Goal: Task Accomplishment & Management: Use online tool/utility

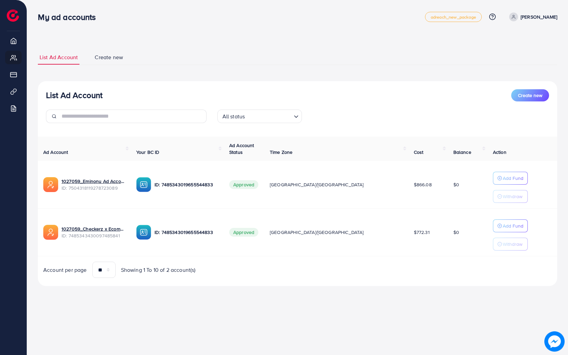
click at [430, 278] on div "List Ad Account Create new All status Loading... Ad Account Your BC ID Ad Accou…" at bounding box center [297, 183] width 519 height 205
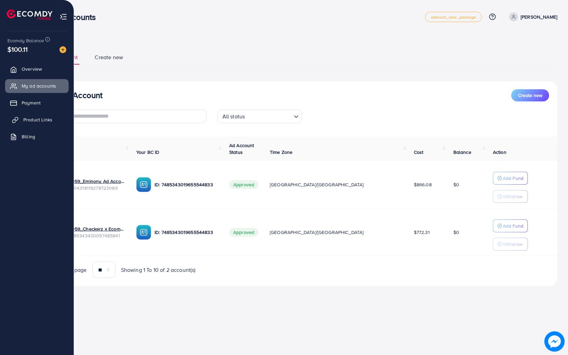
click at [34, 123] on link "Product Links" at bounding box center [37, 120] width 64 height 14
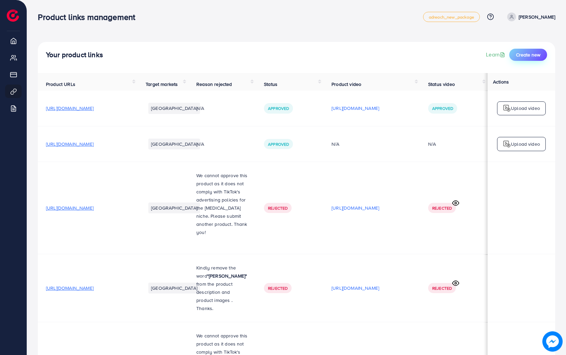
click at [517, 52] on span "Create new" at bounding box center [528, 54] width 24 height 7
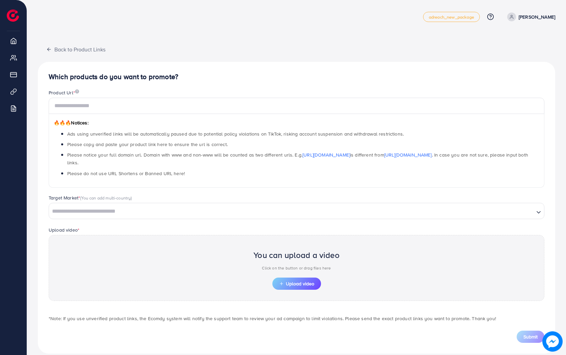
click at [269, 207] on input "Search for option" at bounding box center [292, 211] width 484 height 10
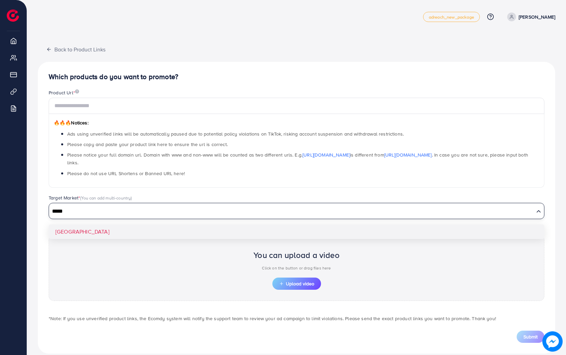
type input "*****"
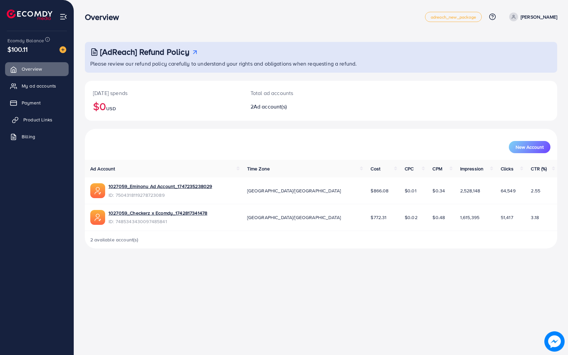
click at [29, 120] on span "Product Links" at bounding box center [37, 119] width 29 height 7
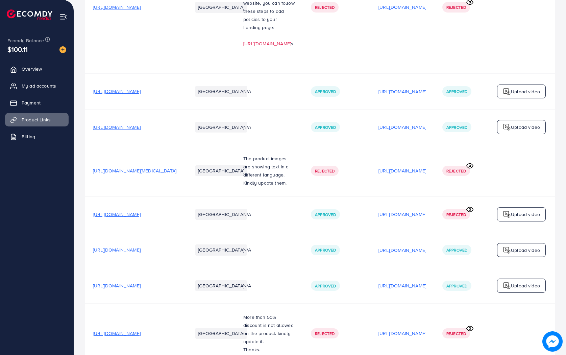
scroll to position [812, 0]
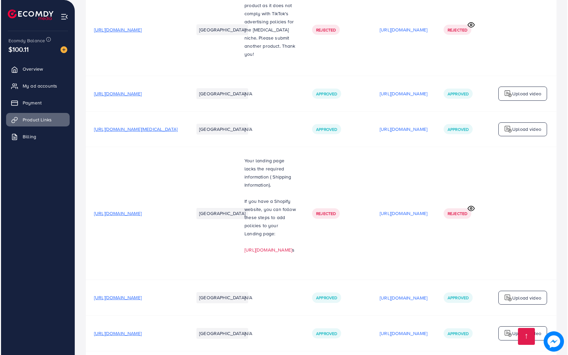
scroll to position [0, 0]
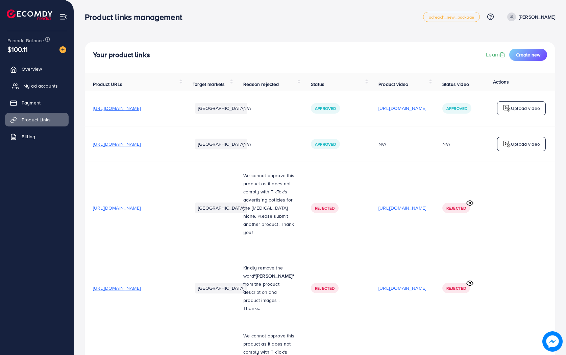
click at [41, 85] on span "My ad accounts" at bounding box center [40, 86] width 34 height 7
